Goal: Transaction & Acquisition: Download file/media

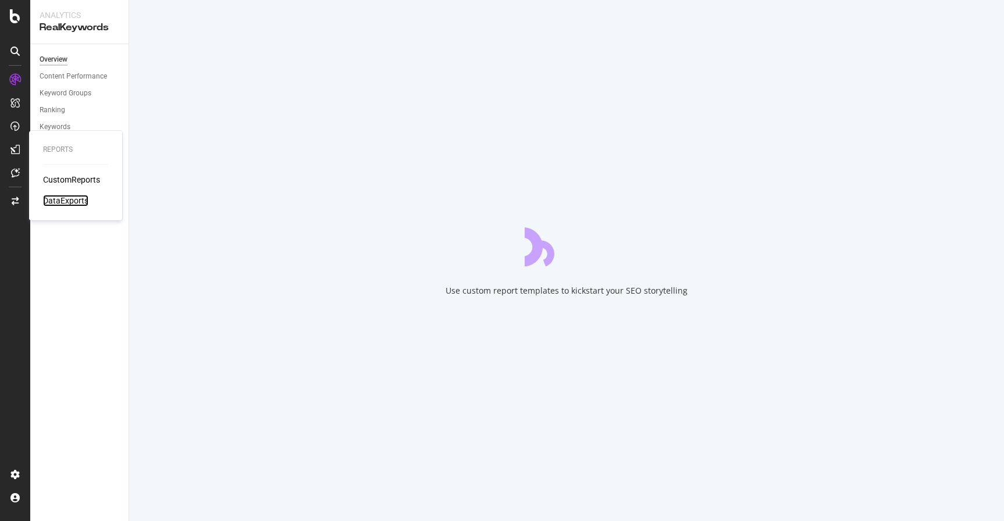
click at [71, 200] on div "DataExports" at bounding box center [65, 201] width 45 height 12
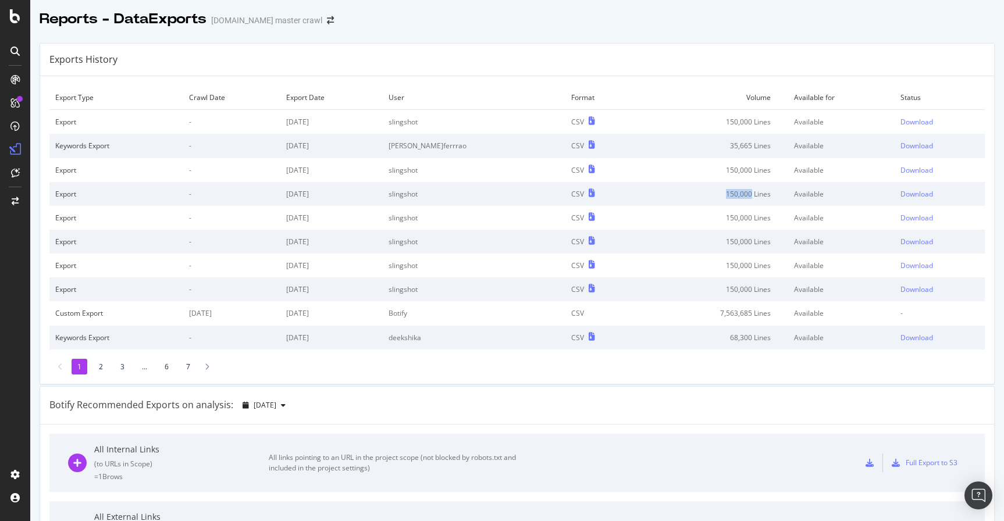
drag, startPoint x: 701, startPoint y: 195, endPoint x: 727, endPoint y: 192, distance: 26.3
click at [727, 192] on td "150,000 Lines" at bounding box center [712, 194] width 151 height 24
click at [630, 69] on div "Exports History" at bounding box center [517, 60] width 954 height 33
